Goal: Find specific page/section: Find specific page/section

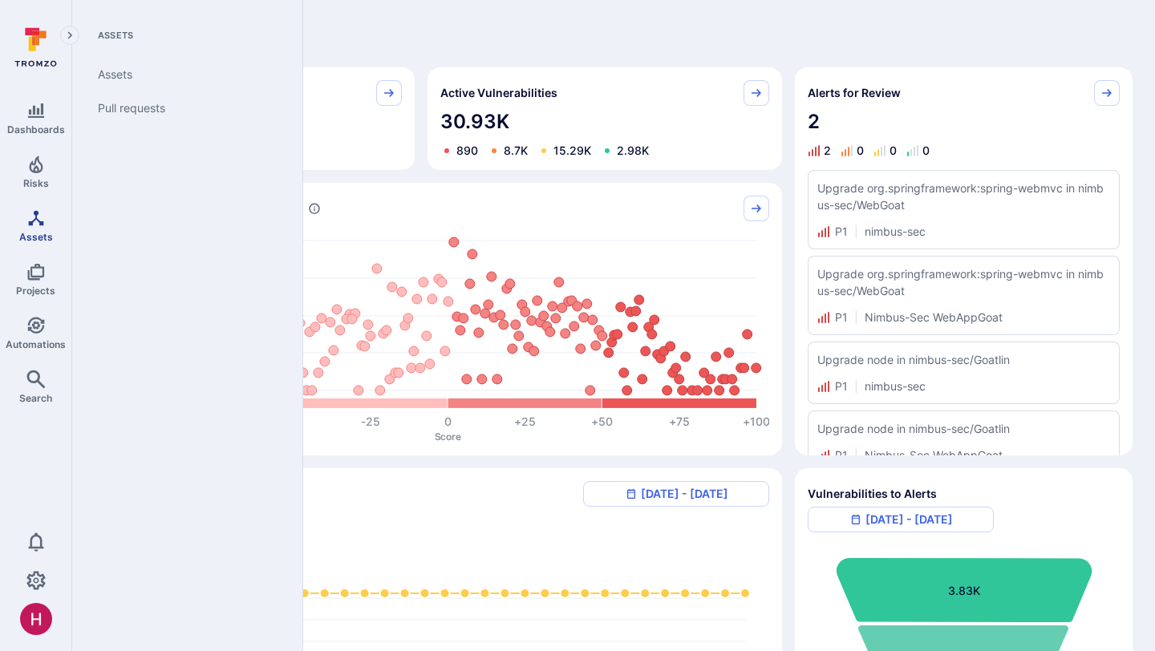
click at [40, 221] on icon "Assets" at bounding box center [35, 217] width 15 height 15
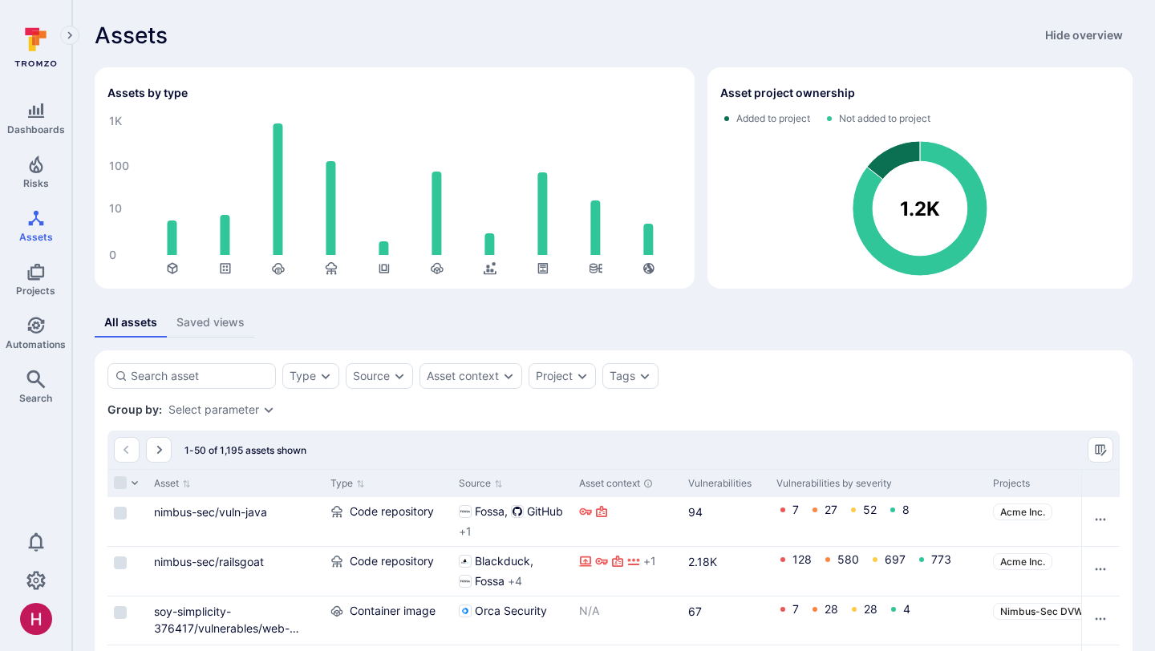
scroll to position [153, 0]
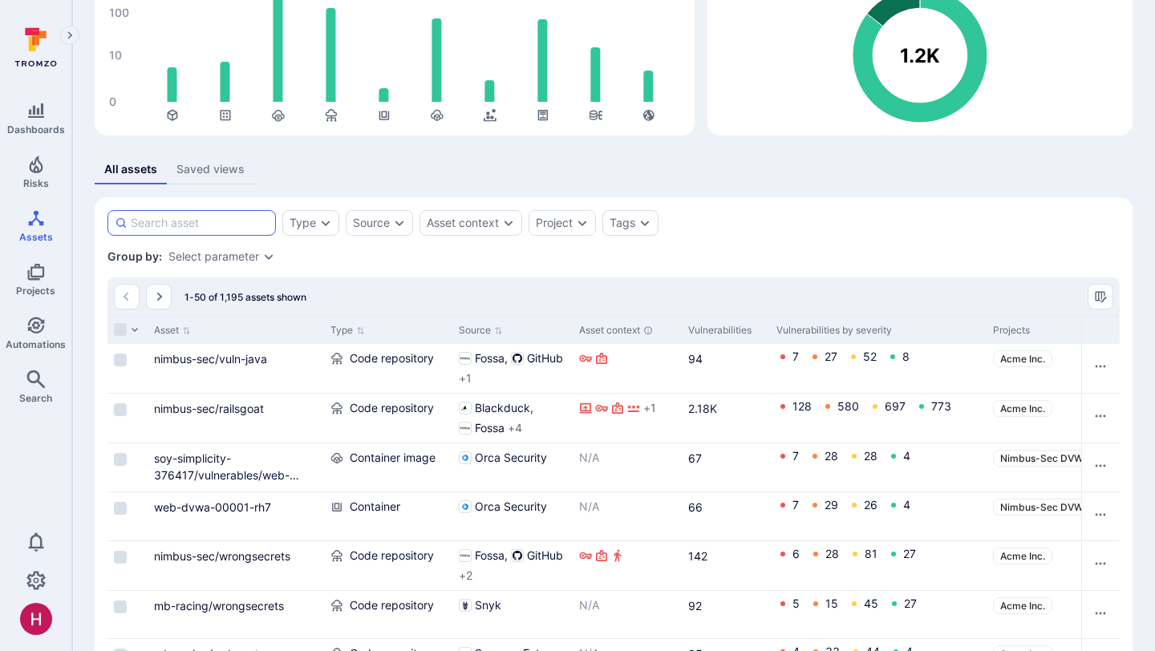
click at [242, 218] on input at bounding box center [200, 223] width 138 height 16
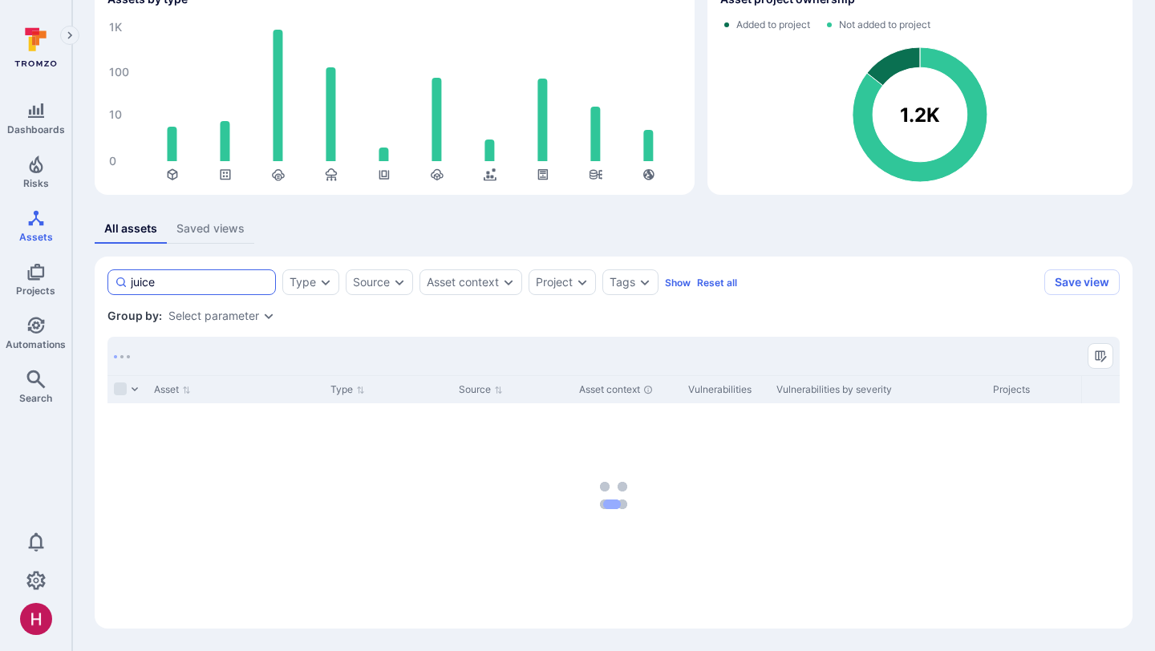
scroll to position [94, 0]
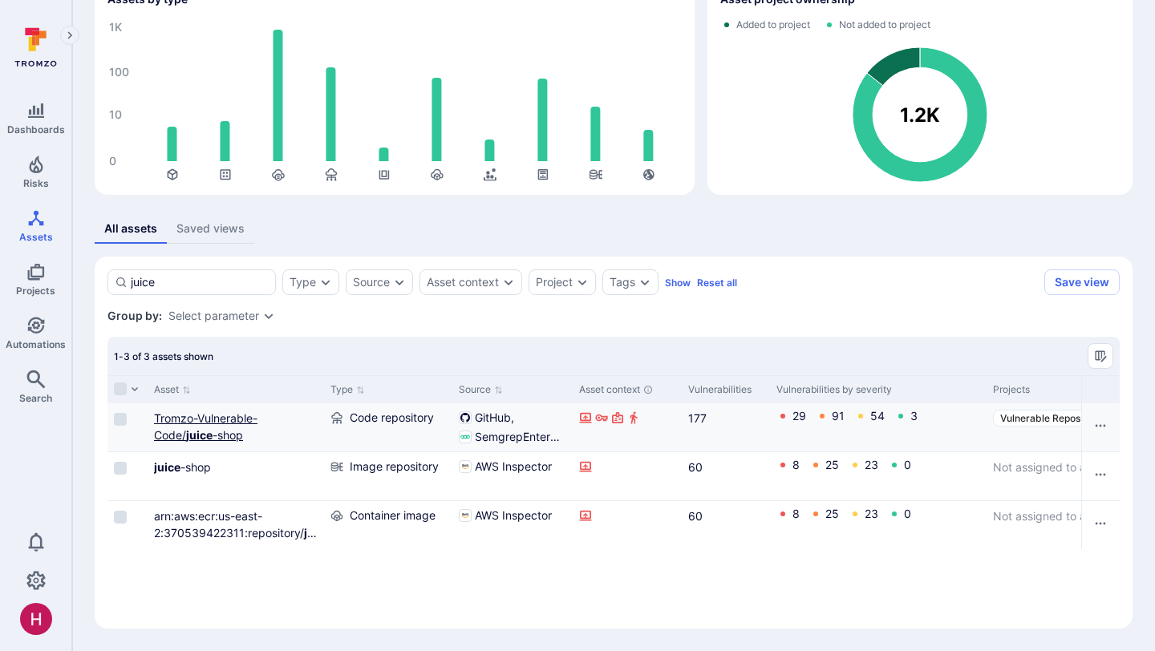
type input "juice"
click at [217, 436] on link "Tromzo-Vulnerable-Code/ juice -shop" at bounding box center [205, 427] width 103 height 30
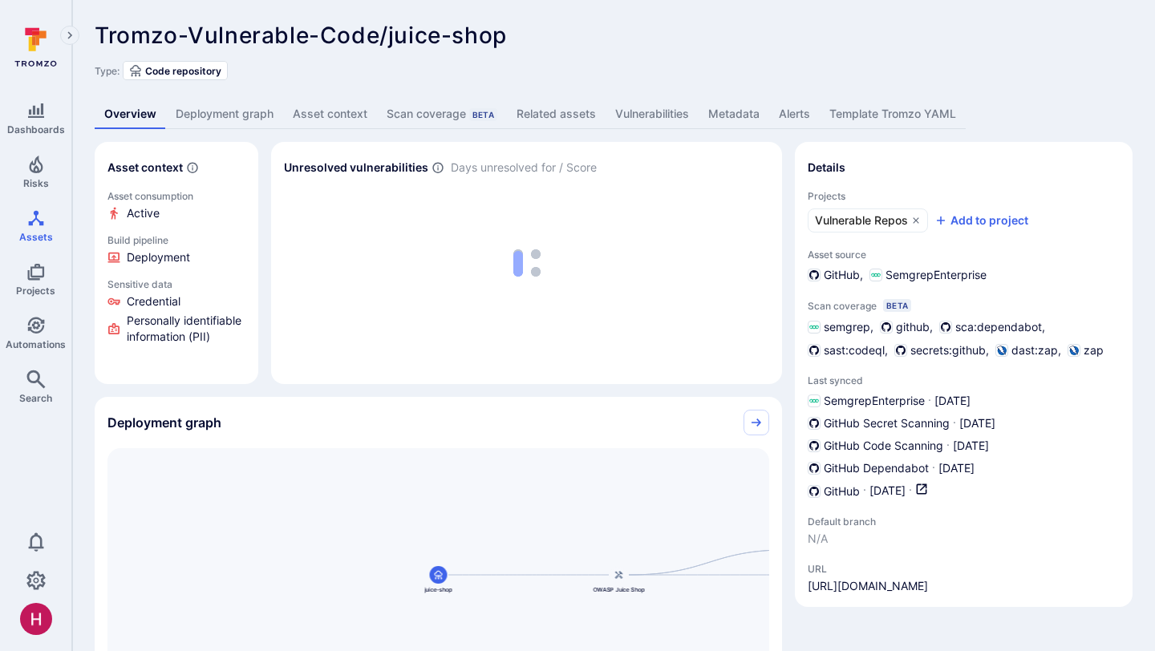
click at [234, 115] on link "Deployment graph" at bounding box center [224, 114] width 117 height 30
